Goal: Task Accomplishment & Management: Manage account settings

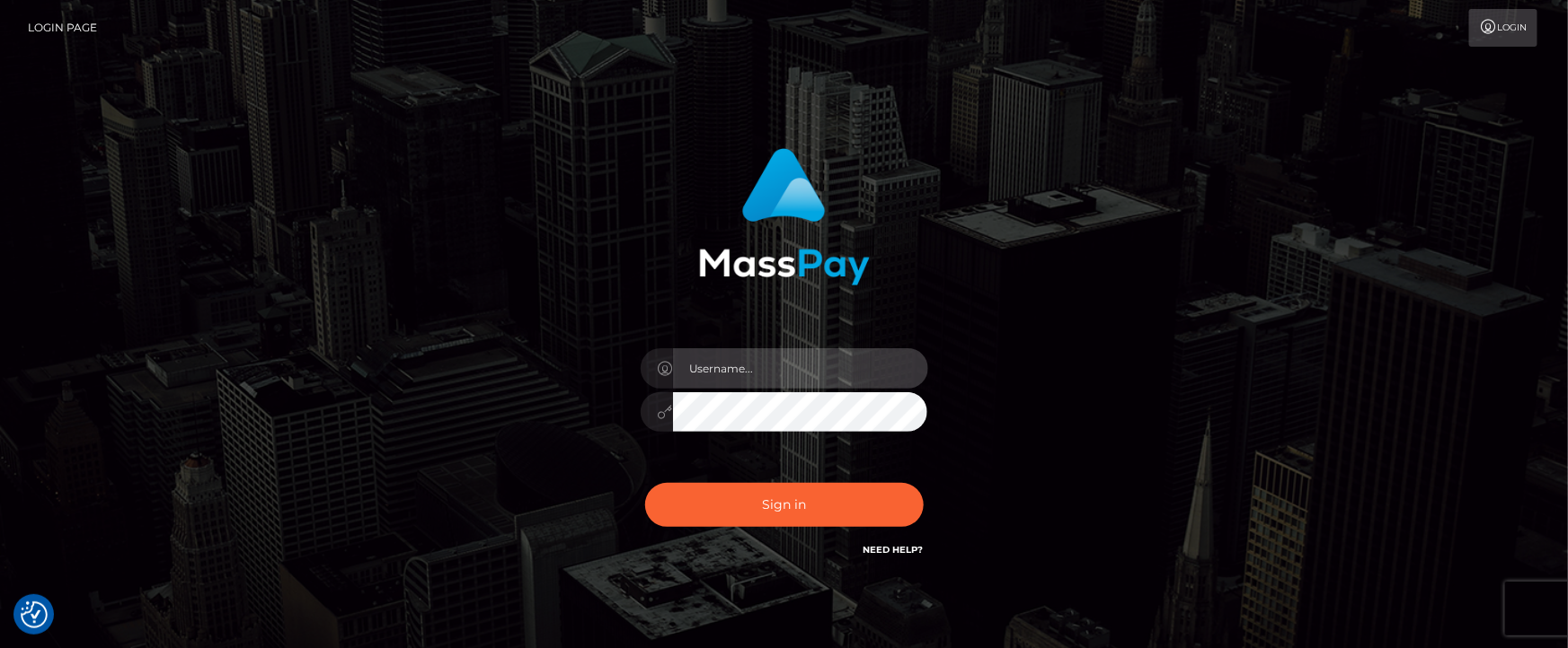
click at [728, 372] on input "text" at bounding box center [801, 368] width 255 height 40
type input "[PERSON_NAME].ACE"
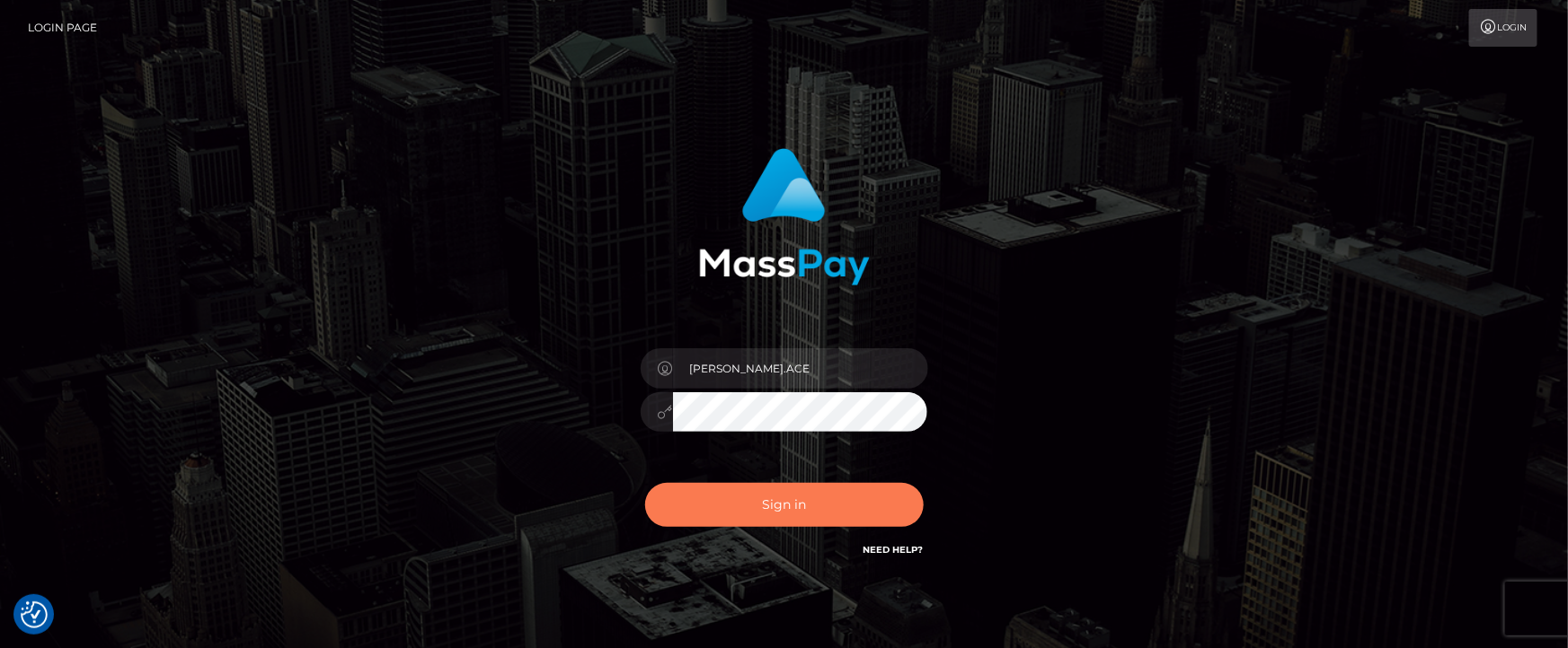
click at [651, 509] on button "Sign in" at bounding box center [784, 505] width 278 height 44
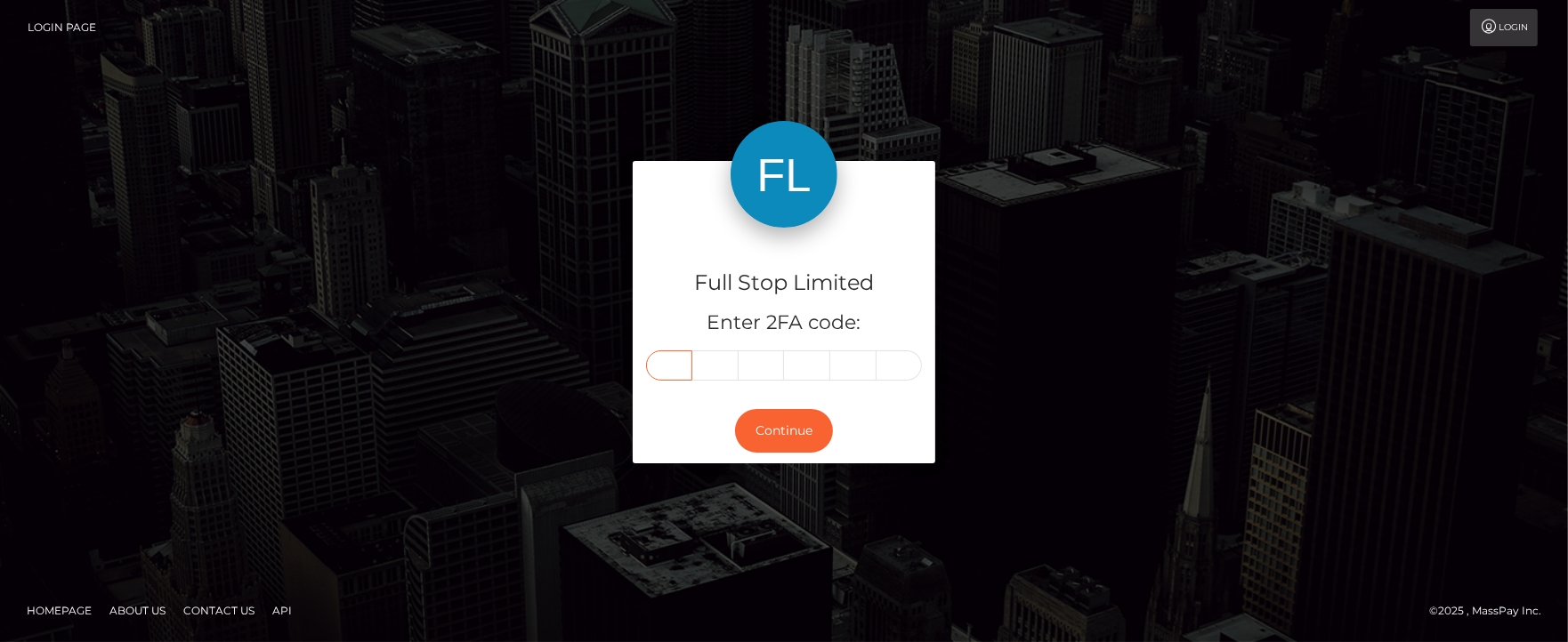
click at [666, 368] on input "text" at bounding box center [669, 366] width 46 height 30
type input "6"
type input "9"
type input "4"
type input "0"
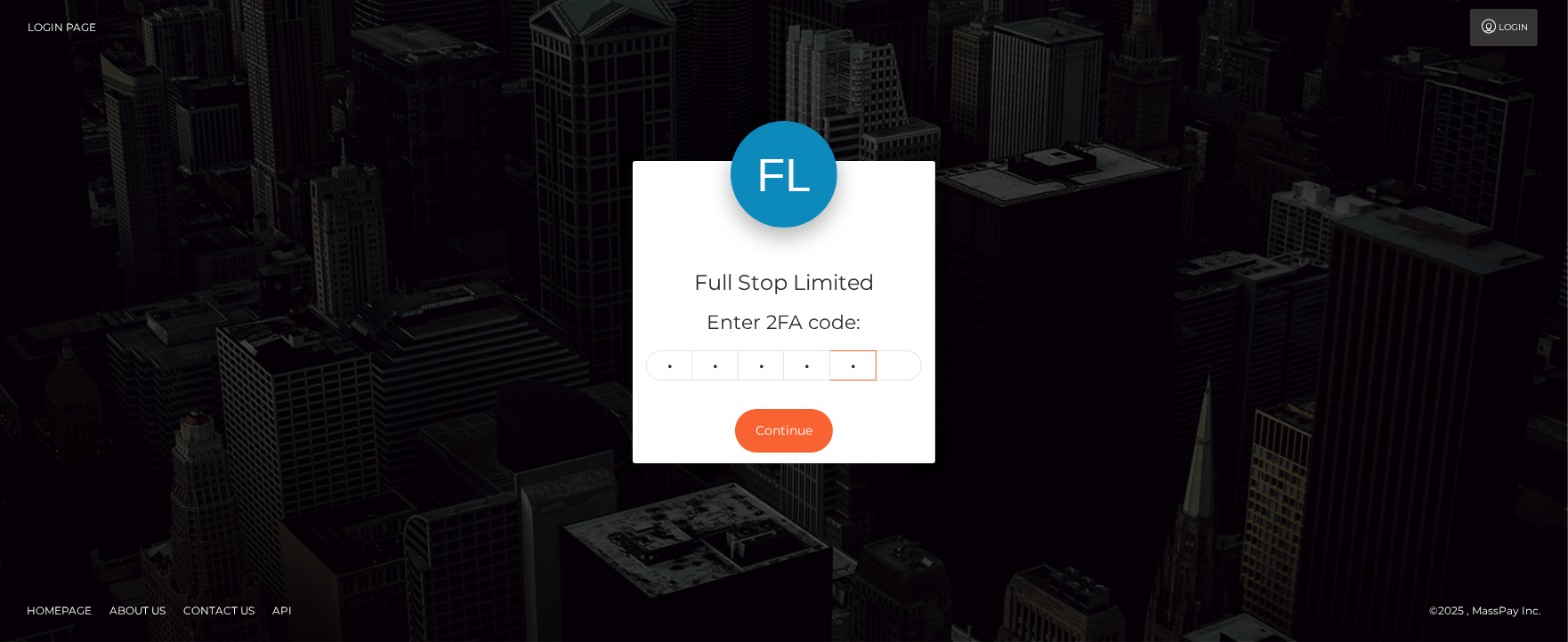
type input "7"
type input "0"
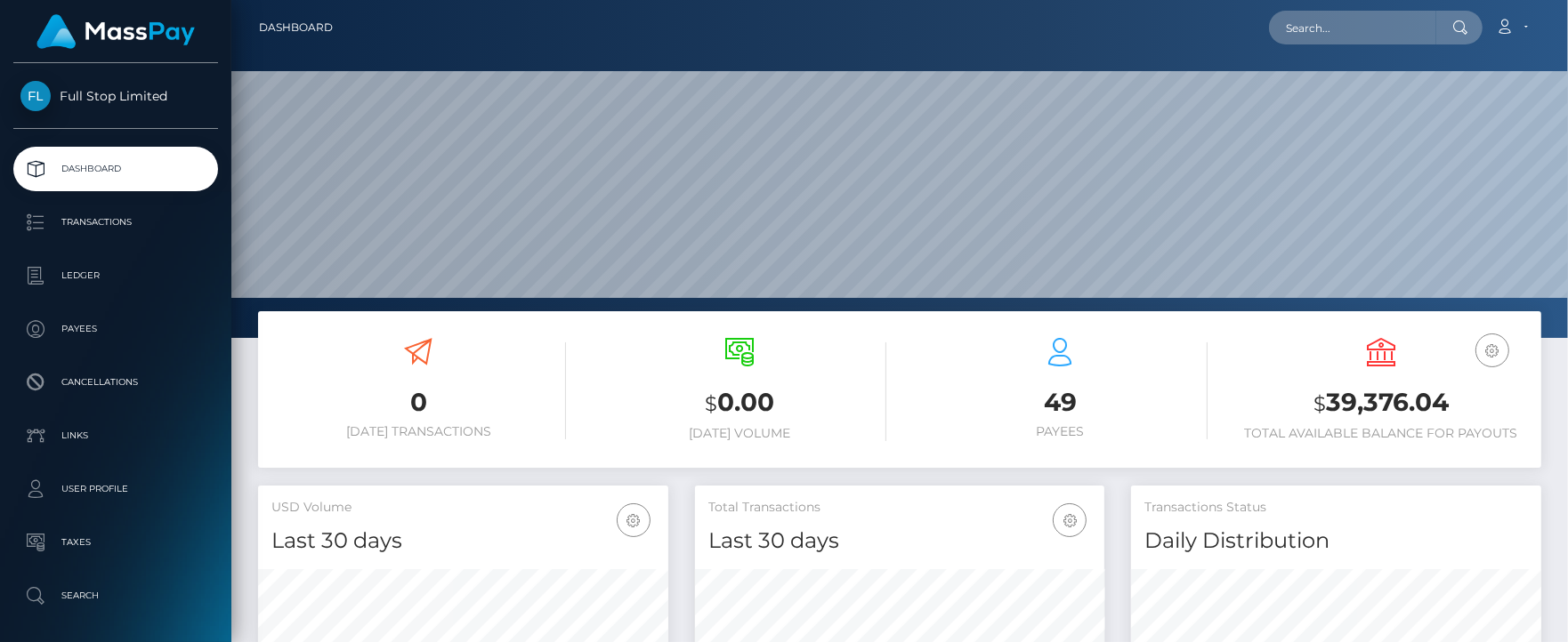
scroll to position [315, 409]
drag, startPoint x: 1331, startPoint y: 397, endPoint x: 1452, endPoint y: 398, distance: 121.0
click at [1452, 398] on h3 "$ 39,376.04" at bounding box center [1382, 403] width 295 height 37
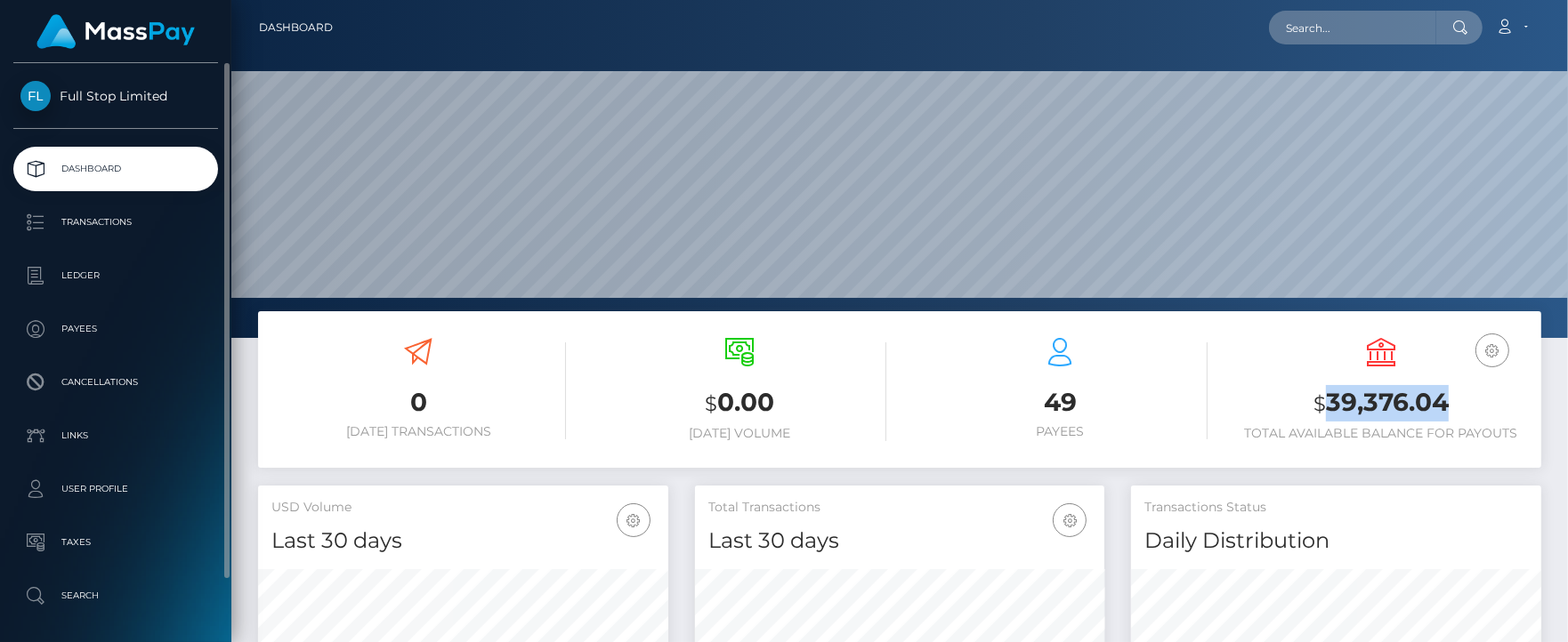
copy h3 "39,376.04"
